Goal: Task Accomplishment & Management: Complete application form

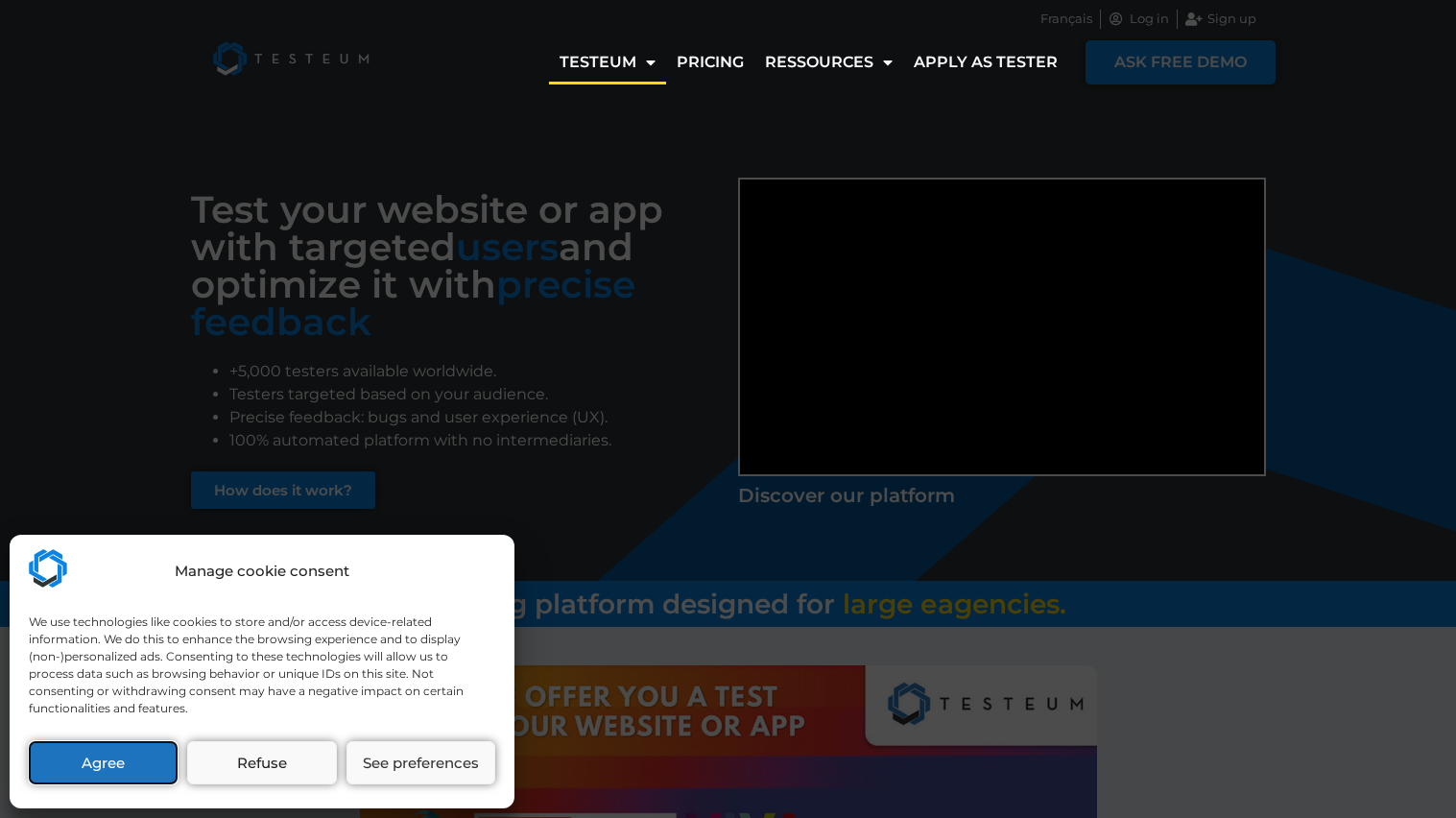
click at [150, 774] on button "Agree" at bounding box center [103, 762] width 148 height 43
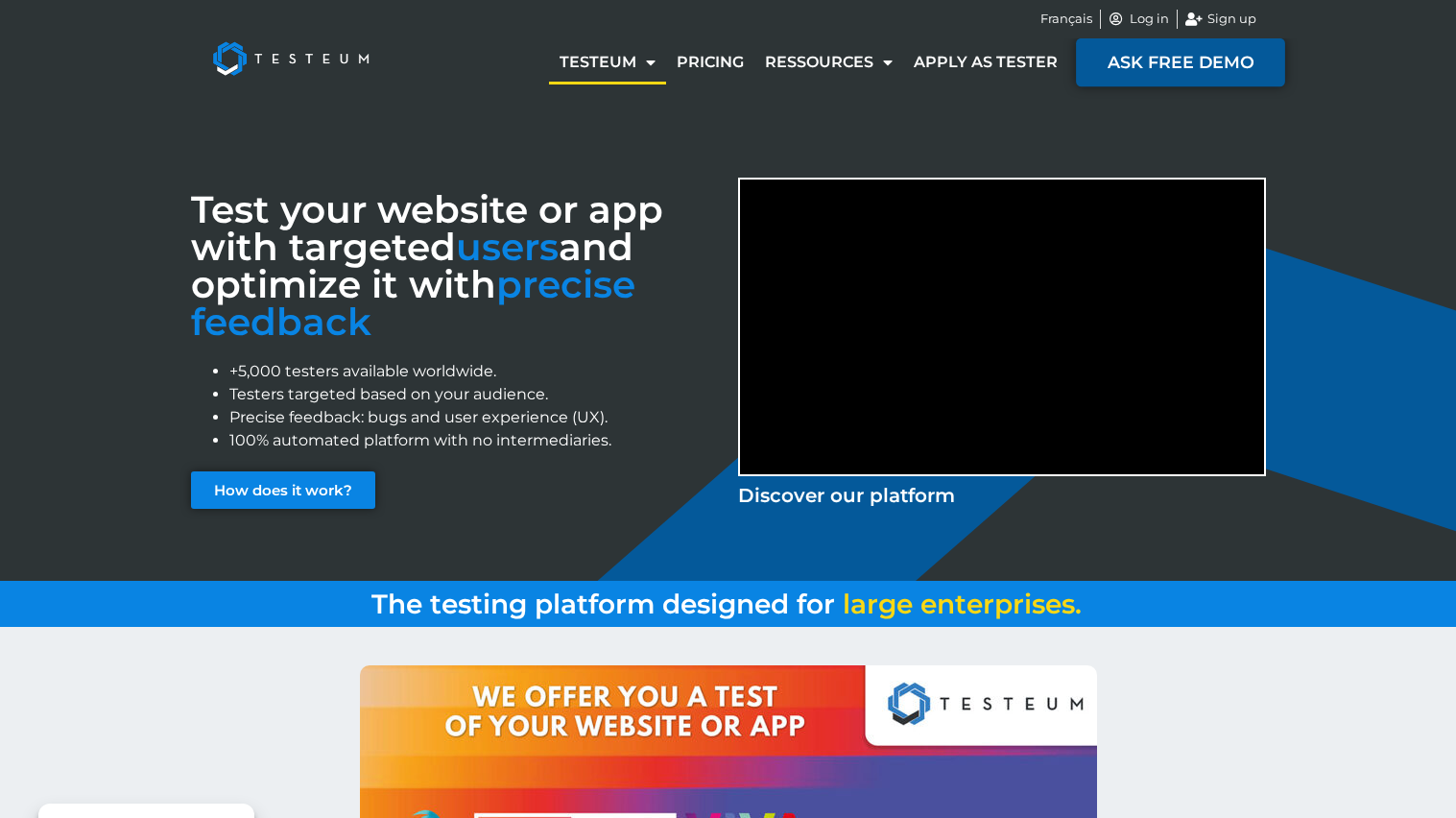
click at [1112, 57] on span "ASK FREE DEMO" at bounding box center [1179, 63] width 146 height 17
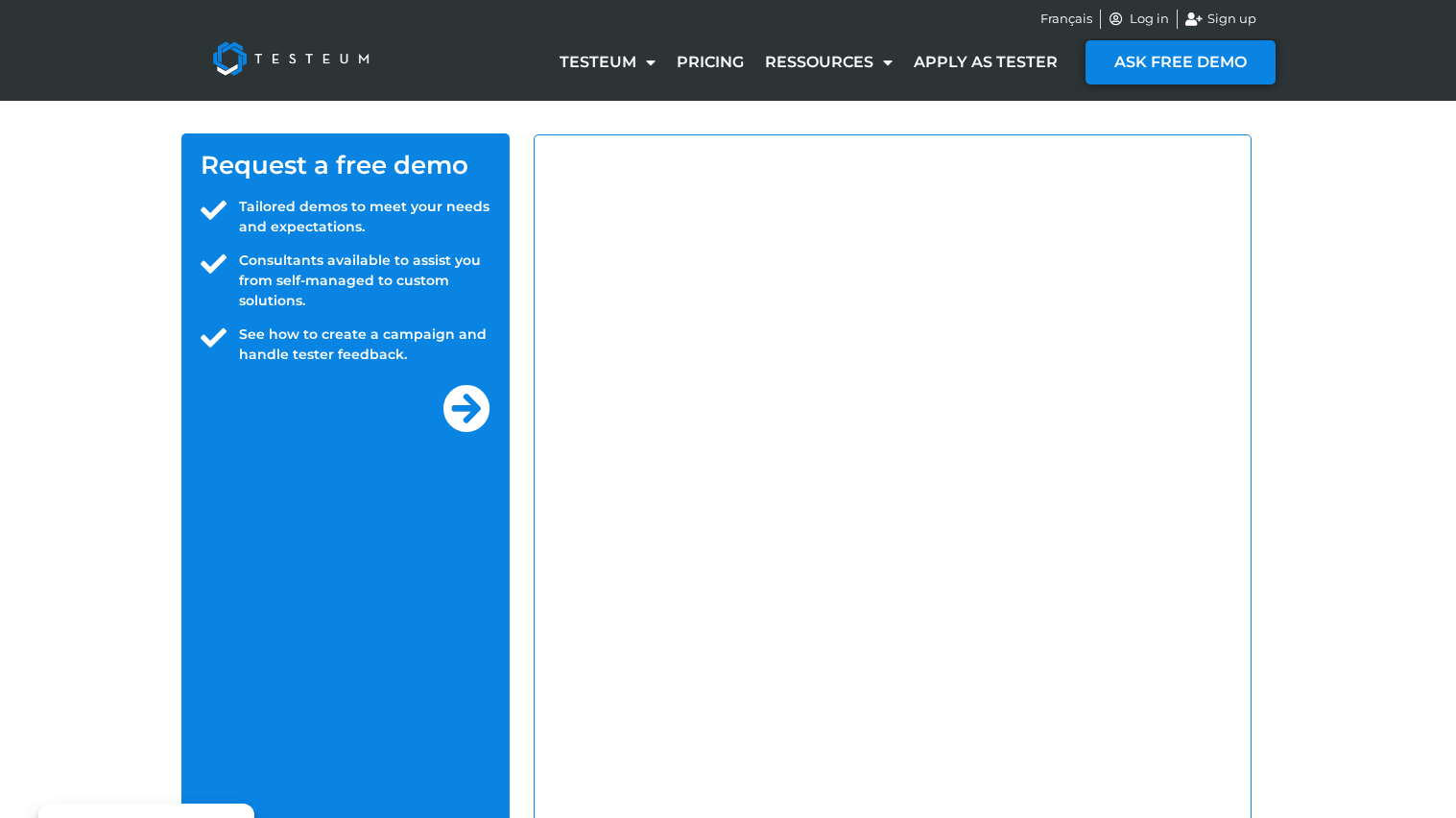
select select "US"
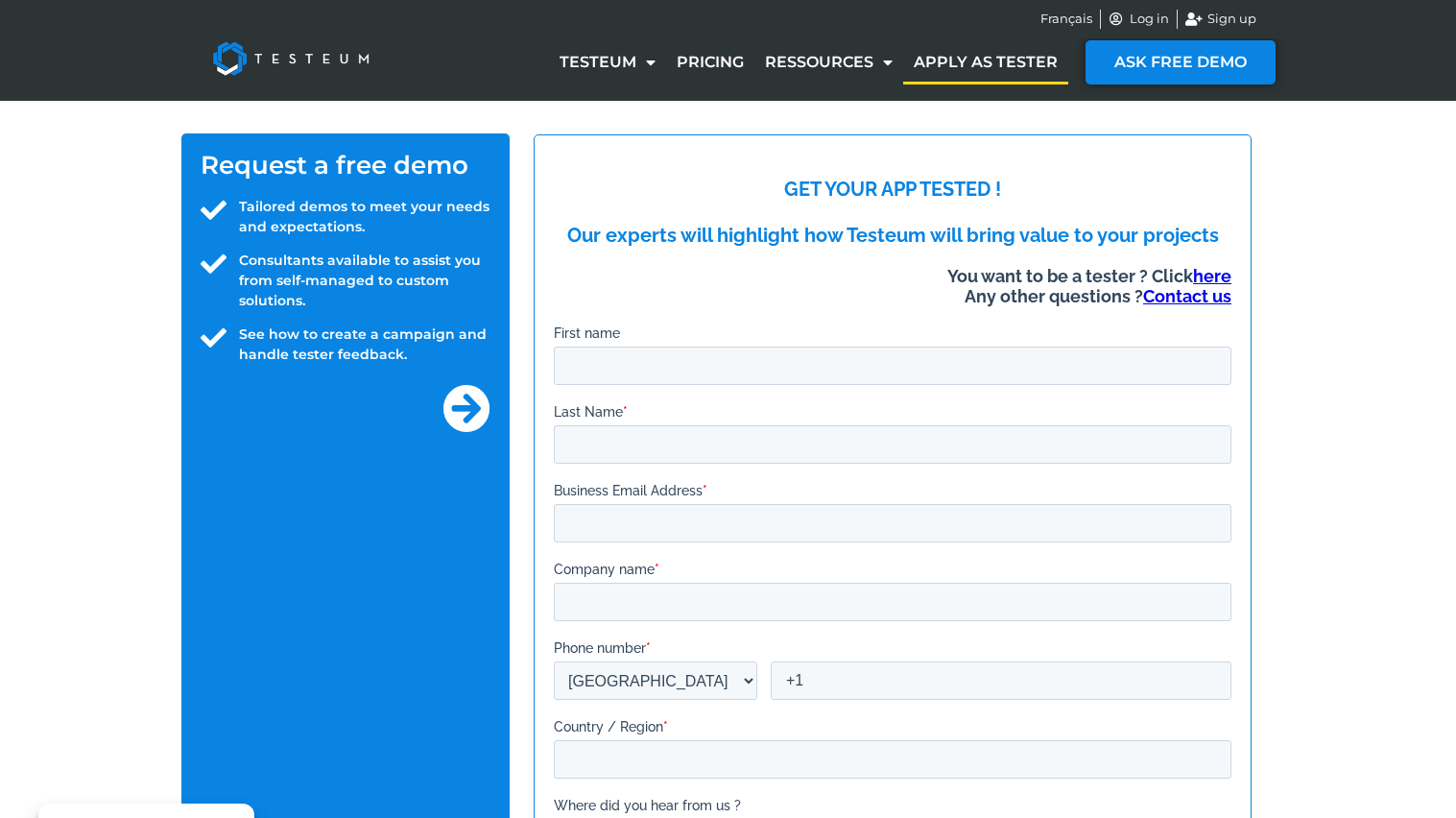
click at [991, 73] on link "Apply as tester" at bounding box center [984, 63] width 165 height 44
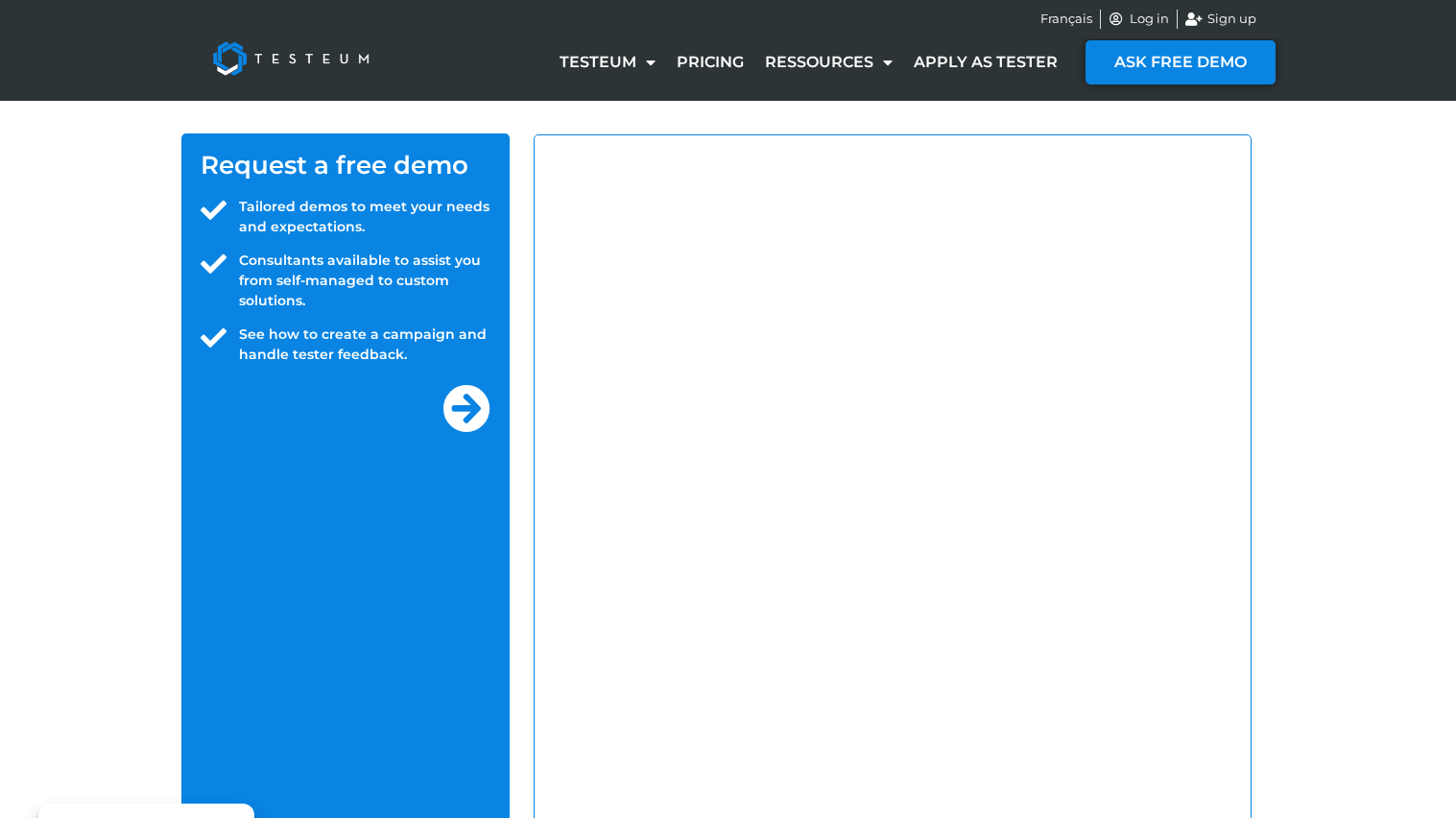
select select "US"
